Goal: Find specific page/section: Find specific page/section

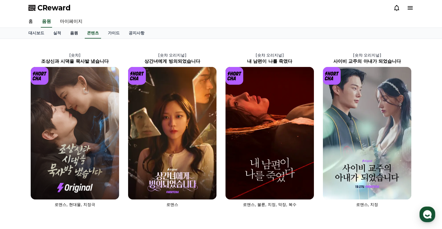
click at [72, 32] on link "음원" at bounding box center [74, 33] width 17 height 11
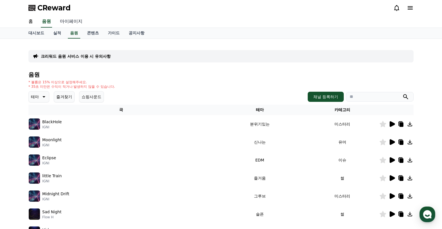
click at [73, 23] on link "마이페이지" at bounding box center [72, 22] width 32 height 12
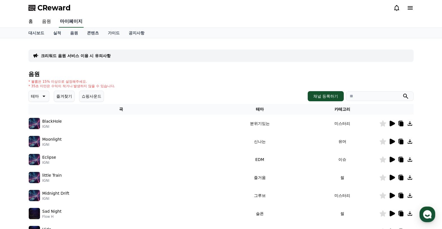
select select "**********"
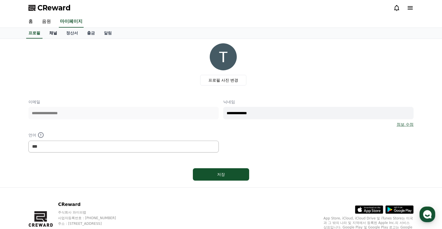
click at [53, 33] on link "채널" at bounding box center [53, 33] width 17 height 11
